Goal: Transaction & Acquisition: Book appointment/travel/reservation

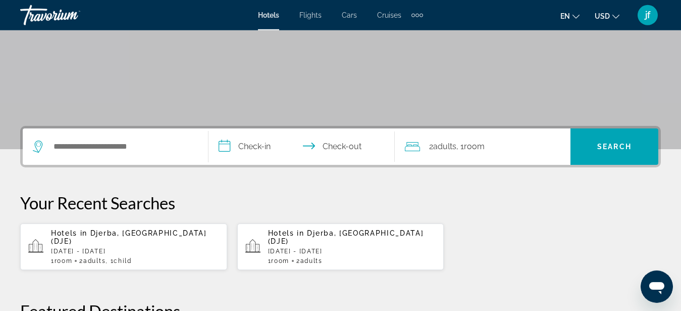
scroll to position [128, 0]
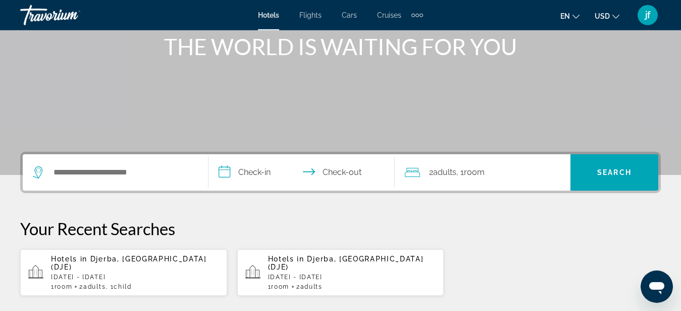
click at [142, 180] on div "Search widget" at bounding box center [115, 172] width 165 height 36
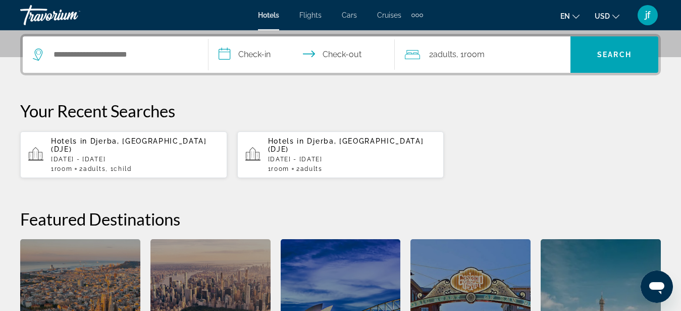
scroll to position [247, 0]
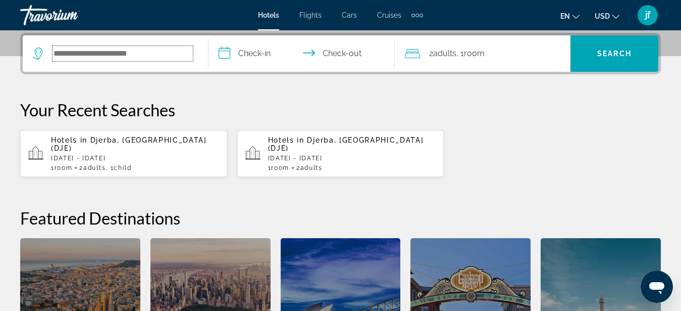
drag, startPoint x: 154, startPoint y: 58, endPoint x: 142, endPoint y: 52, distance: 13.8
click at [142, 52] on input "Search hotel destination" at bounding box center [123, 53] width 140 height 15
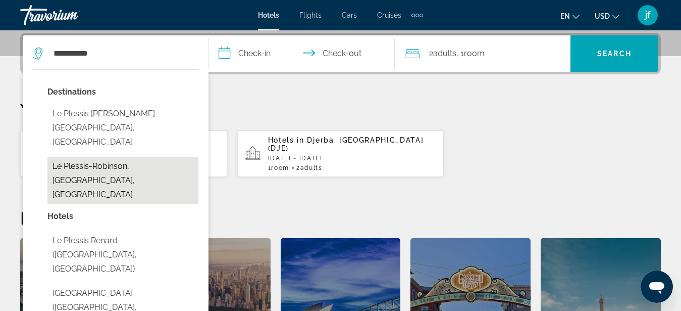
click at [85, 157] on button "Le Plessis-Robinson, [GEOGRAPHIC_DATA], [GEOGRAPHIC_DATA]" at bounding box center [122, 180] width 151 height 47
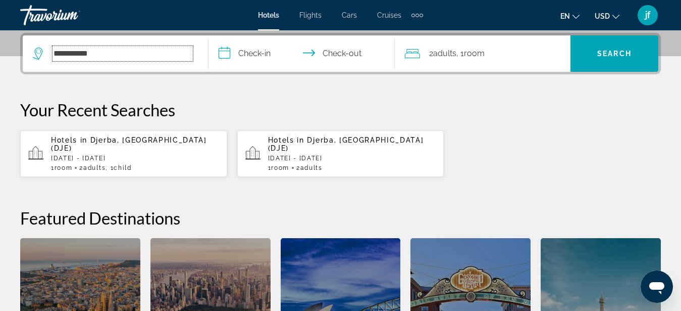
type input "**********"
click at [265, 61] on input "**********" at bounding box center [304, 54] width 190 height 39
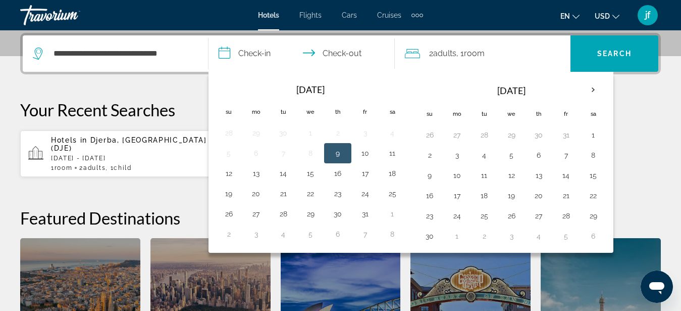
click at [335, 158] on button "9" at bounding box center [338, 153] width 16 height 14
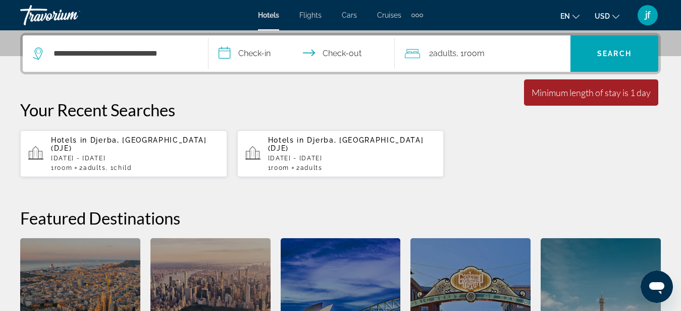
click at [354, 53] on input "**********" at bounding box center [304, 54] width 190 height 39
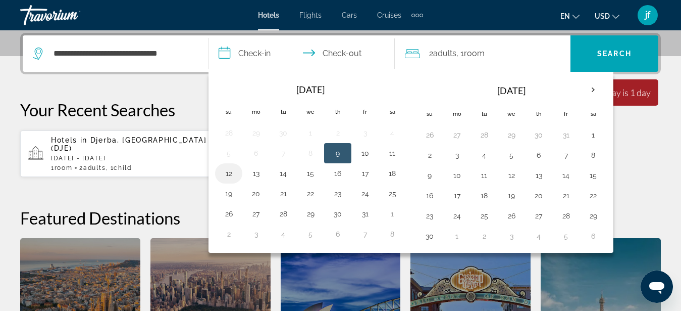
click at [225, 174] on button "12" at bounding box center [229, 173] width 16 height 14
click at [450, 52] on span "Adults" at bounding box center [444, 53] width 23 height 10
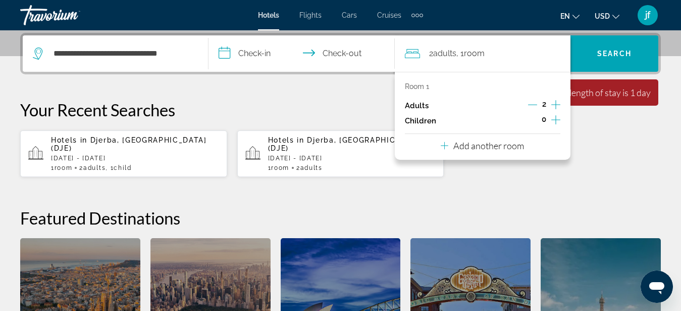
click at [554, 121] on icon "Increment children" at bounding box center [555, 120] width 9 height 12
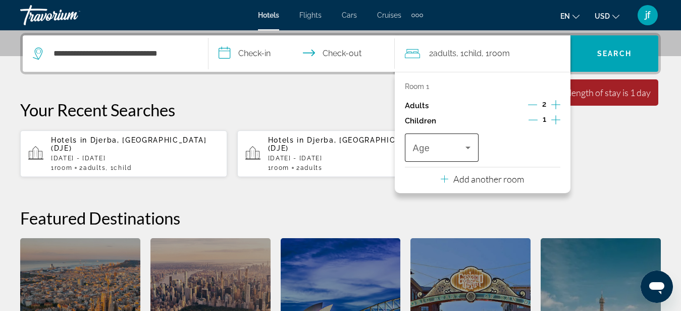
drag, startPoint x: 471, startPoint y: 145, endPoint x: 465, endPoint y: 152, distance: 9.3
click at [465, 152] on icon "Travelers: 2 adults, 1 child" at bounding box center [468, 147] width 12 height 12
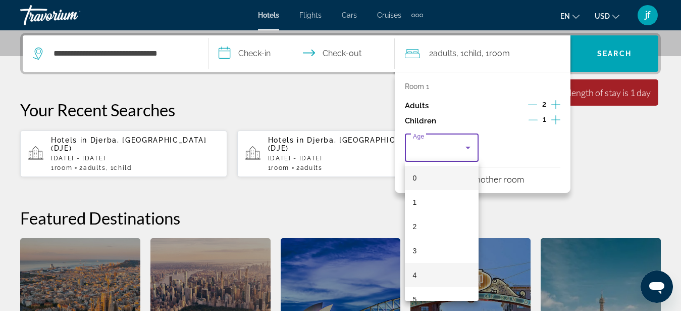
click at [415, 277] on span "4" at bounding box center [415, 275] width 4 height 12
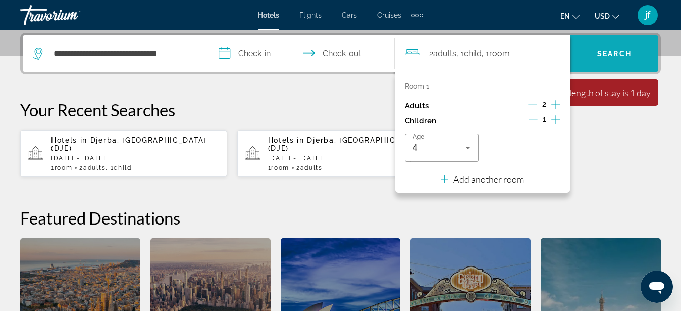
click at [620, 48] on span "Search" at bounding box center [615, 53] width 88 height 24
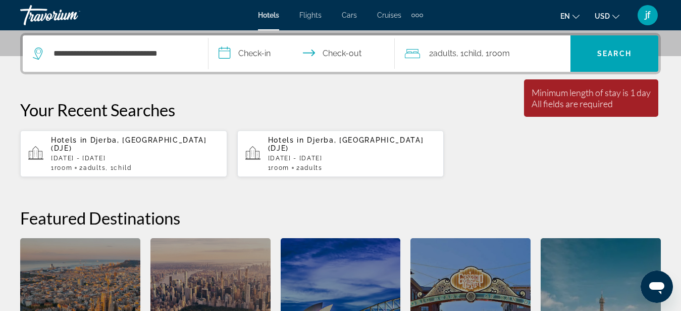
click at [256, 57] on input "**********" at bounding box center [304, 54] width 190 height 39
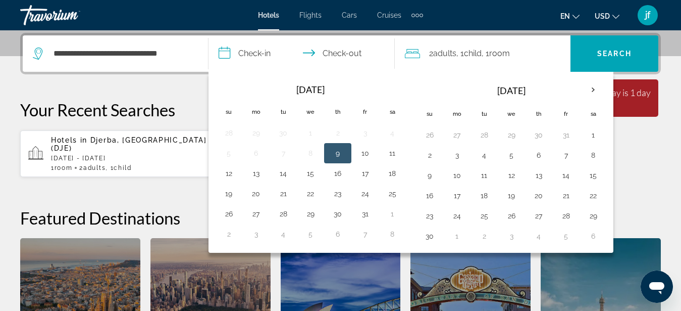
click at [343, 158] on button "9" at bounding box center [338, 153] width 16 height 14
click at [235, 170] on button "12" at bounding box center [229, 173] width 16 height 14
type input "**********"
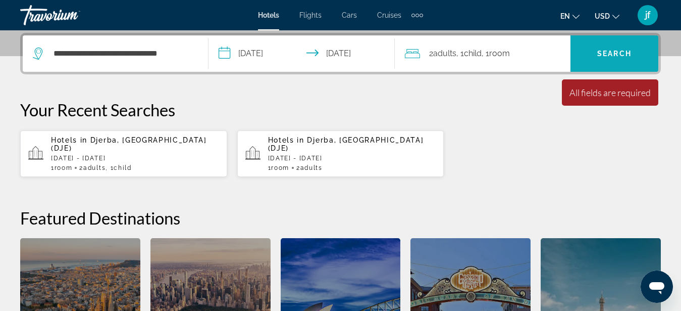
click at [614, 61] on span "Search" at bounding box center [615, 53] width 88 height 24
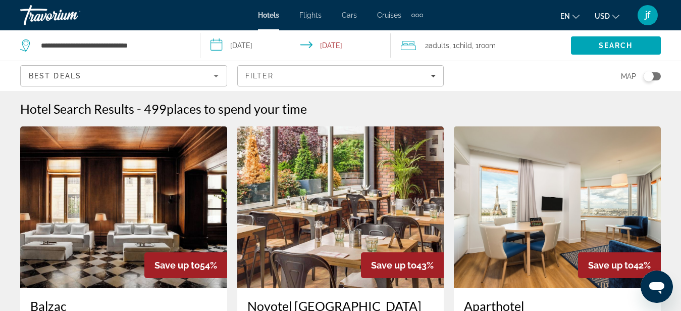
click at [213, 75] on icon "Sort by" at bounding box center [216, 76] width 12 height 12
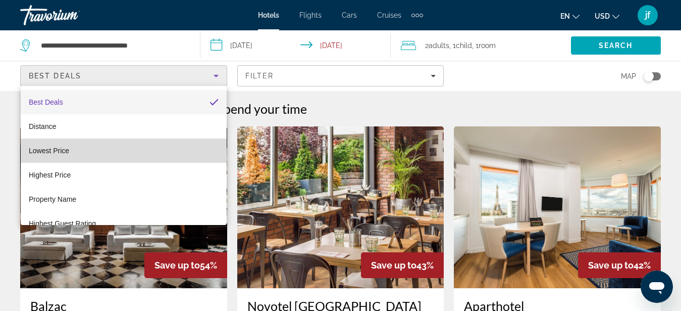
click at [126, 155] on mat-option "Lowest Price" at bounding box center [124, 150] width 206 height 24
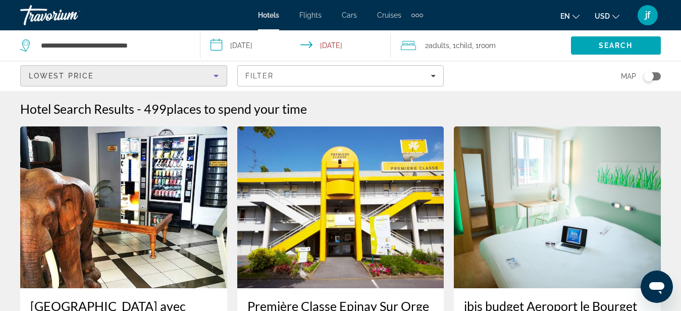
click at [154, 172] on img "Main content" at bounding box center [123, 207] width 207 height 162
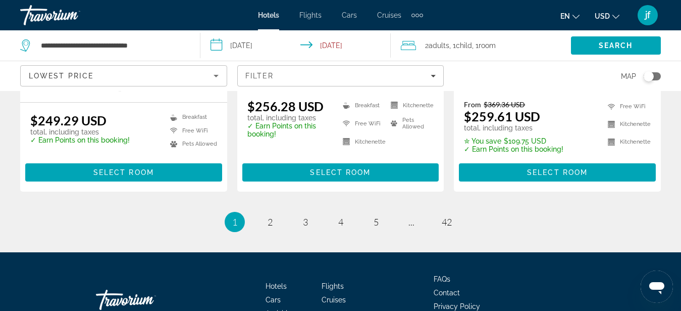
scroll to position [1562, 0]
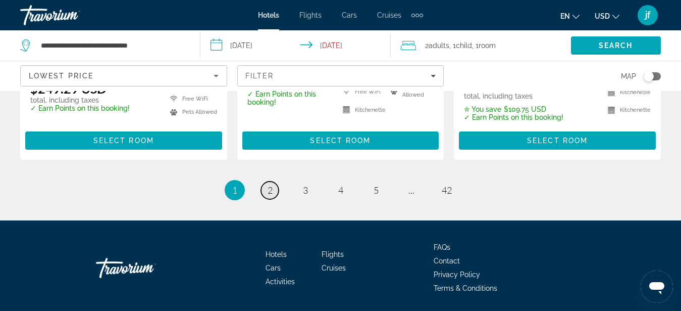
click at [266, 181] on link "page 2" at bounding box center [270, 190] width 18 height 18
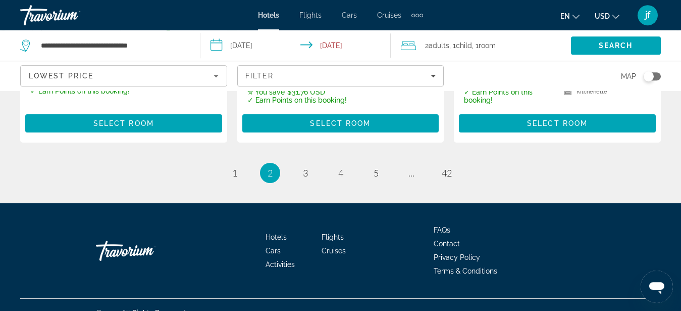
scroll to position [1538, 0]
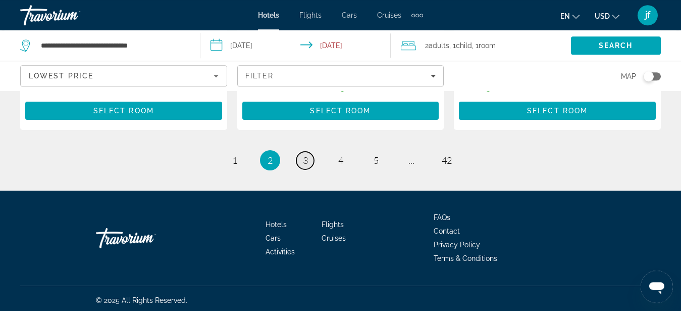
click at [307, 157] on span "3" at bounding box center [305, 160] width 5 height 11
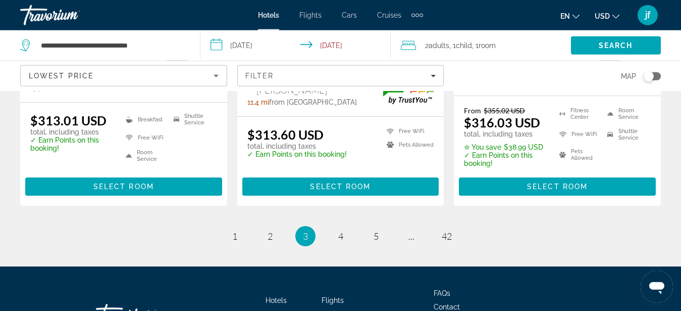
scroll to position [1528, 0]
